Goal: Task Accomplishment & Management: Manage account settings

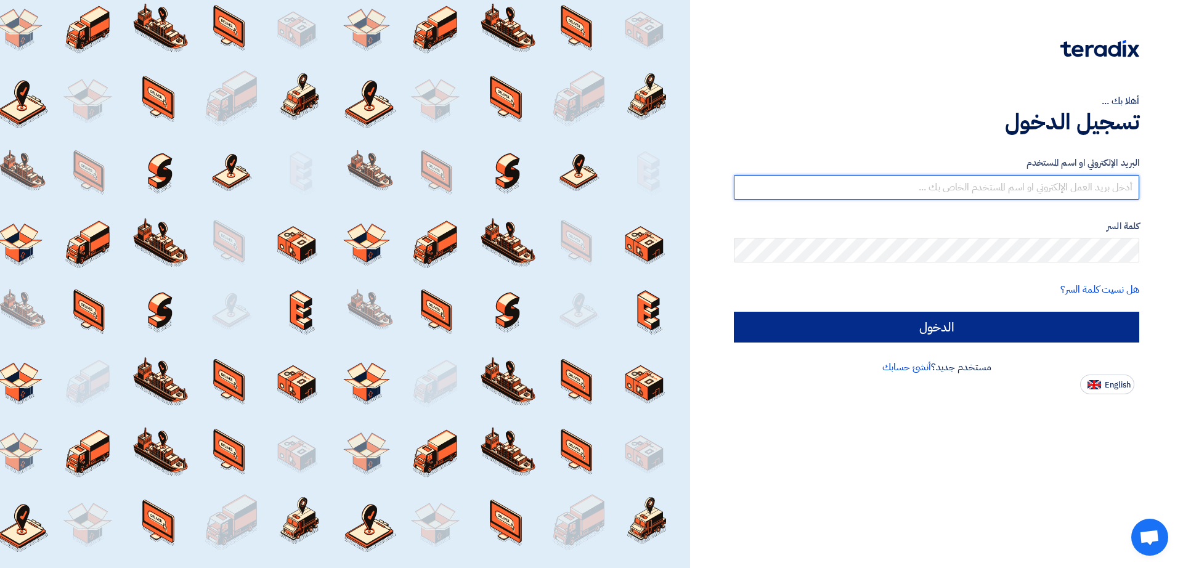
type input "italyaco2030@gmail.com"
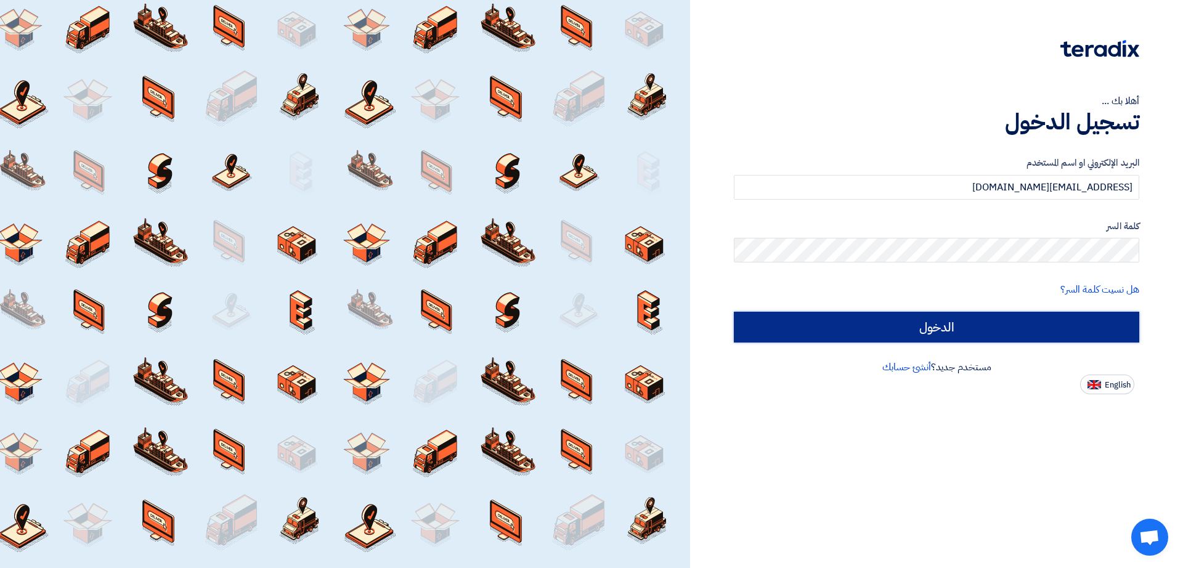
click at [789, 321] on input "الدخول" at bounding box center [936, 327] width 405 height 31
